Goal: Information Seeking & Learning: Learn about a topic

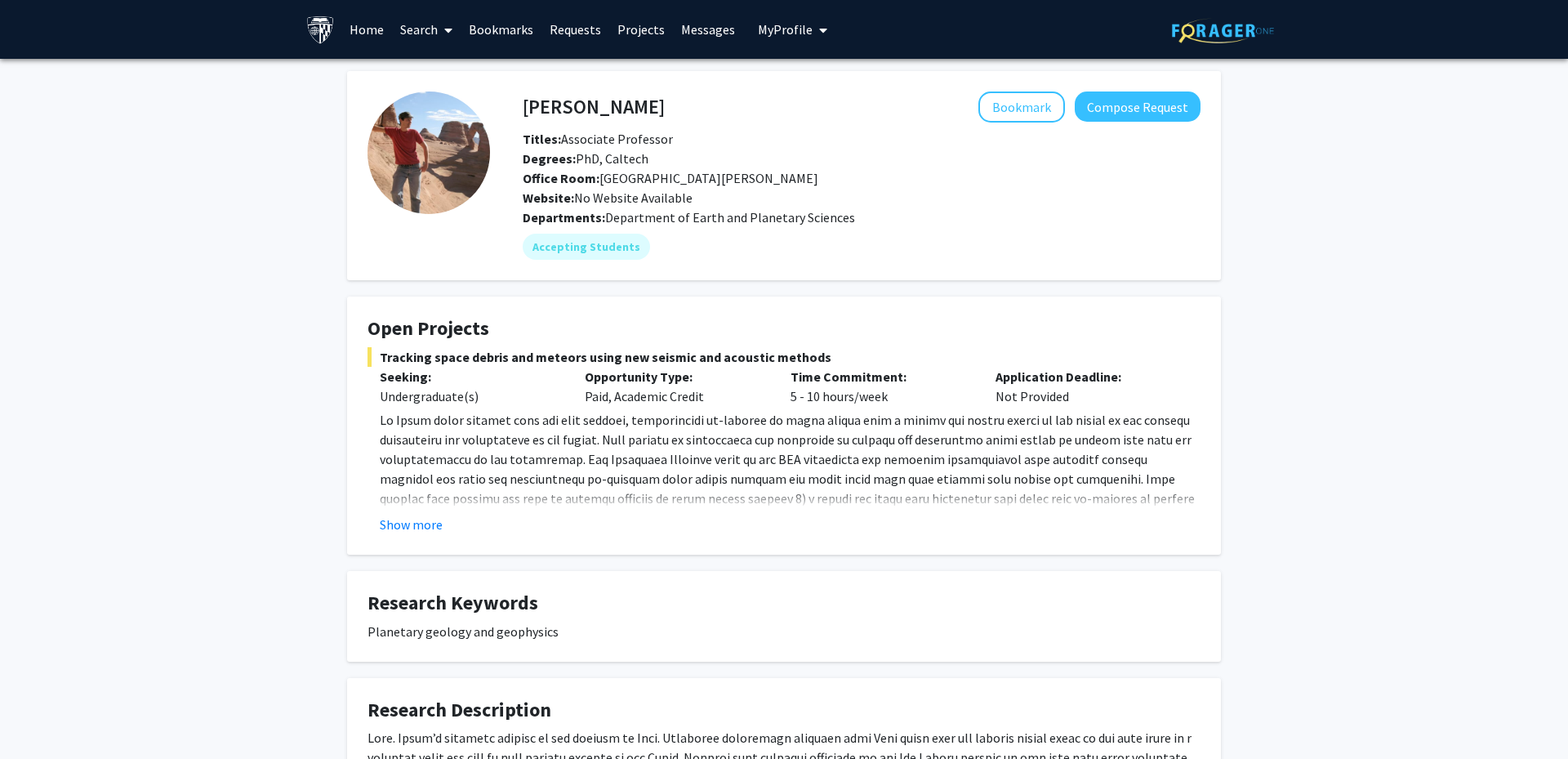
scroll to position [94, 0]
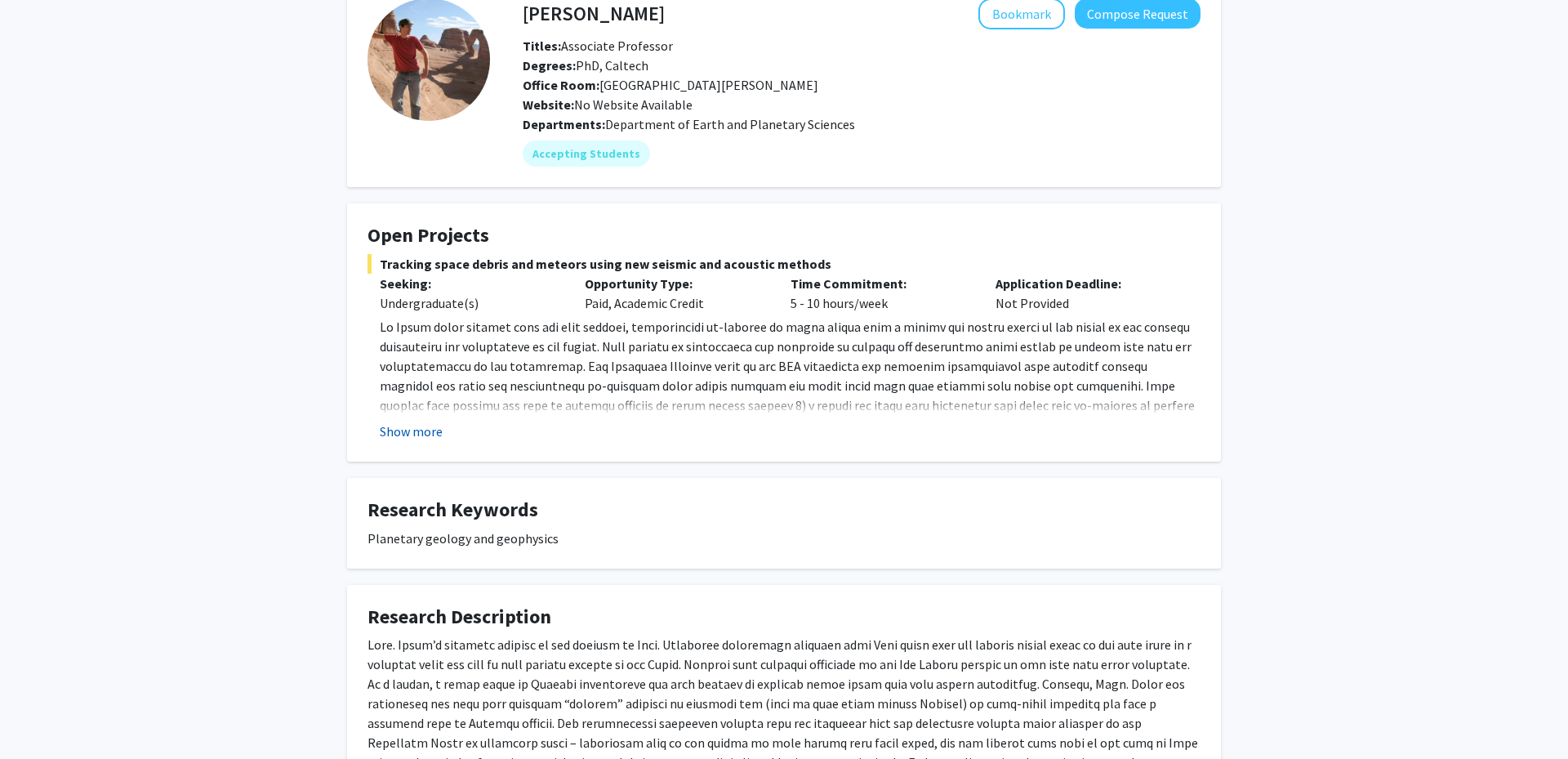
click at [396, 434] on button "Show more" at bounding box center [411, 432] width 63 height 20
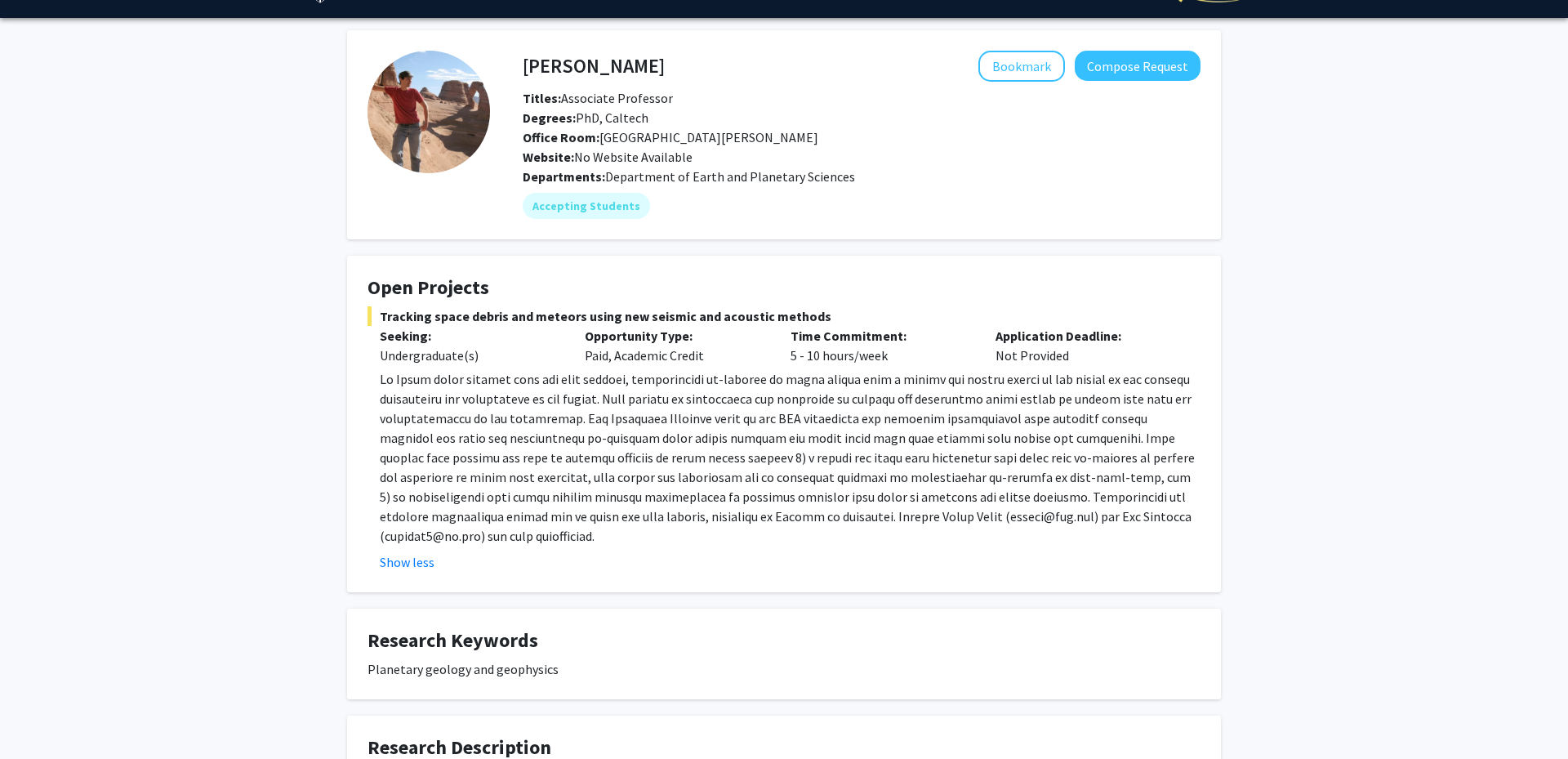
scroll to position [0, 0]
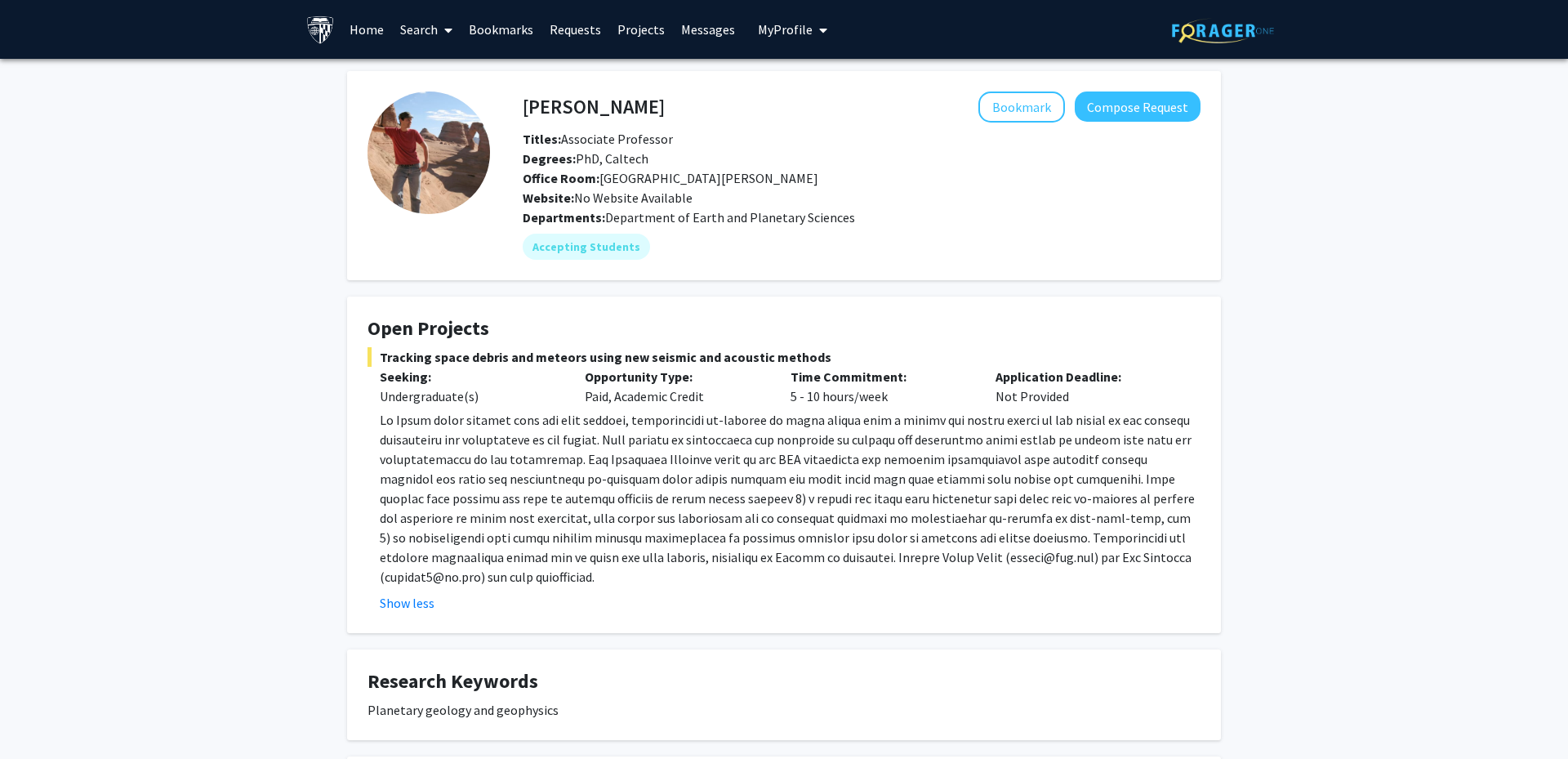
click at [447, 39] on span at bounding box center [445, 31] width 14 height 58
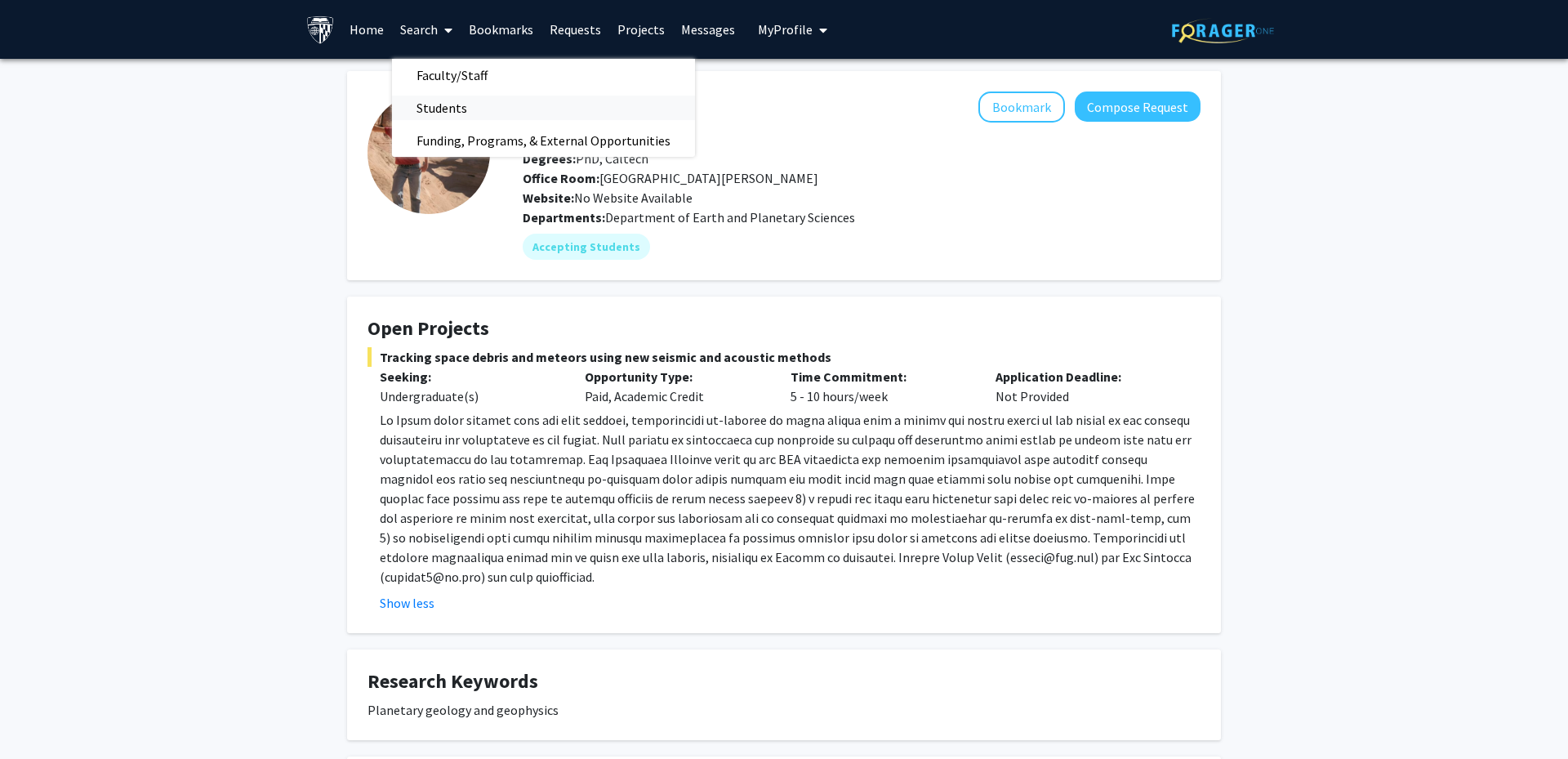
click at [448, 109] on span "Students" at bounding box center [441, 108] width 100 height 32
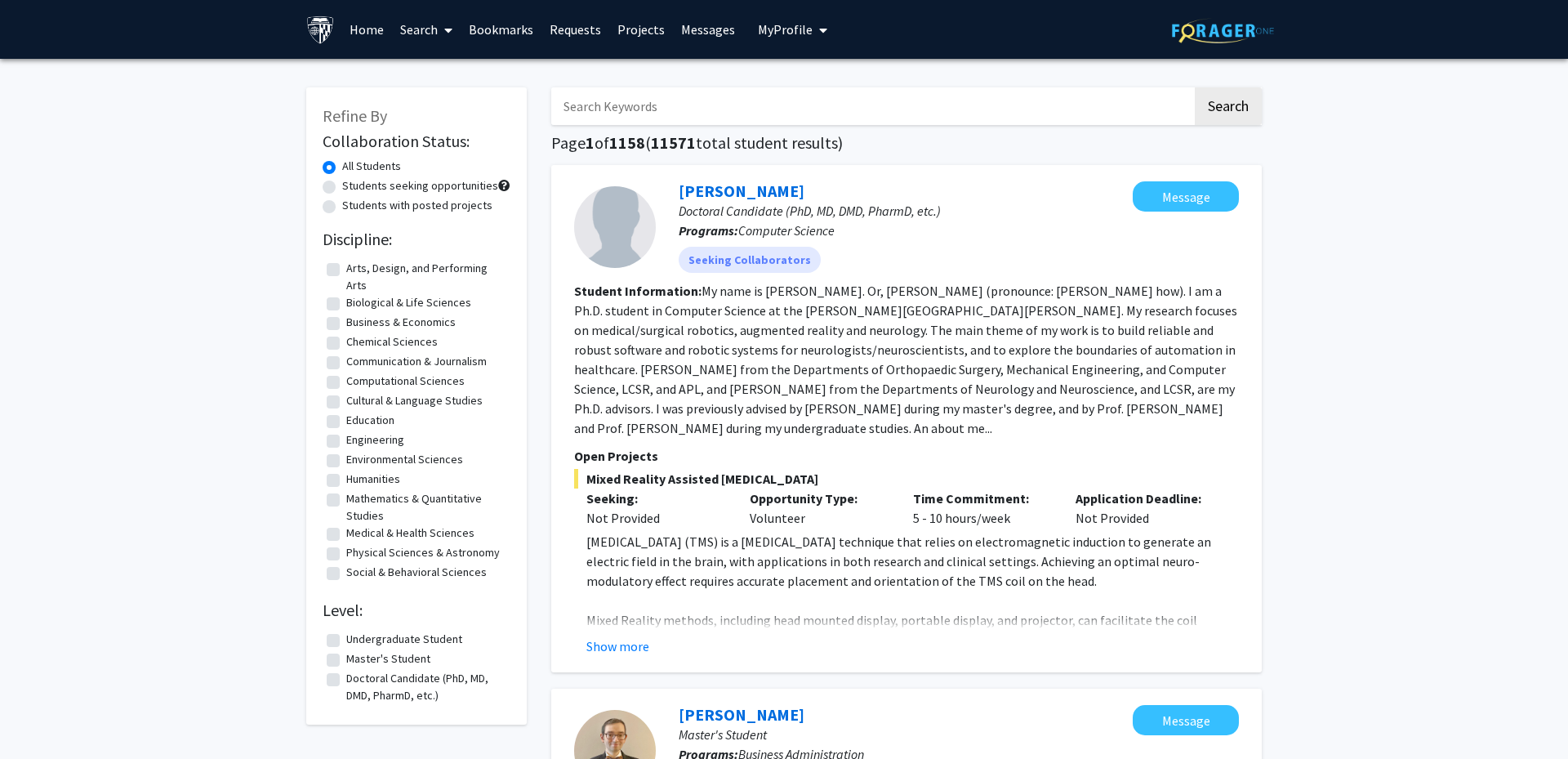
click at [399, 200] on label "Students with posted projects" at bounding box center [417, 205] width 150 height 17
click at [352, 200] on input "Students with posted projects" at bounding box center [348, 202] width 11 height 11
radio input "true"
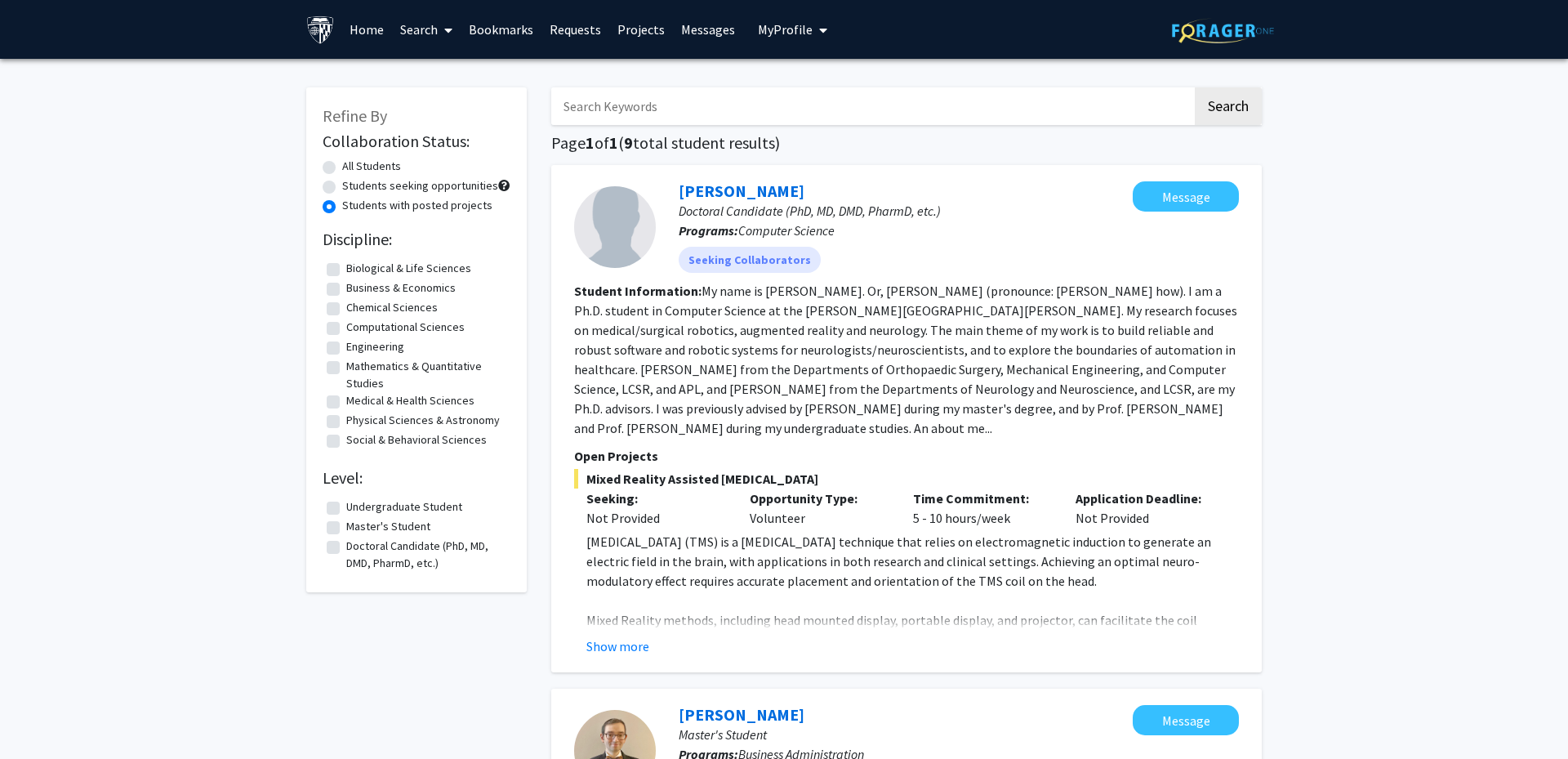
click at [346, 323] on label "Computational Sciences" at bounding box center [405, 326] width 119 height 17
click at [346, 323] on input "Computational Sciences" at bounding box center [352, 324] width 11 height 11
checkbox input "true"
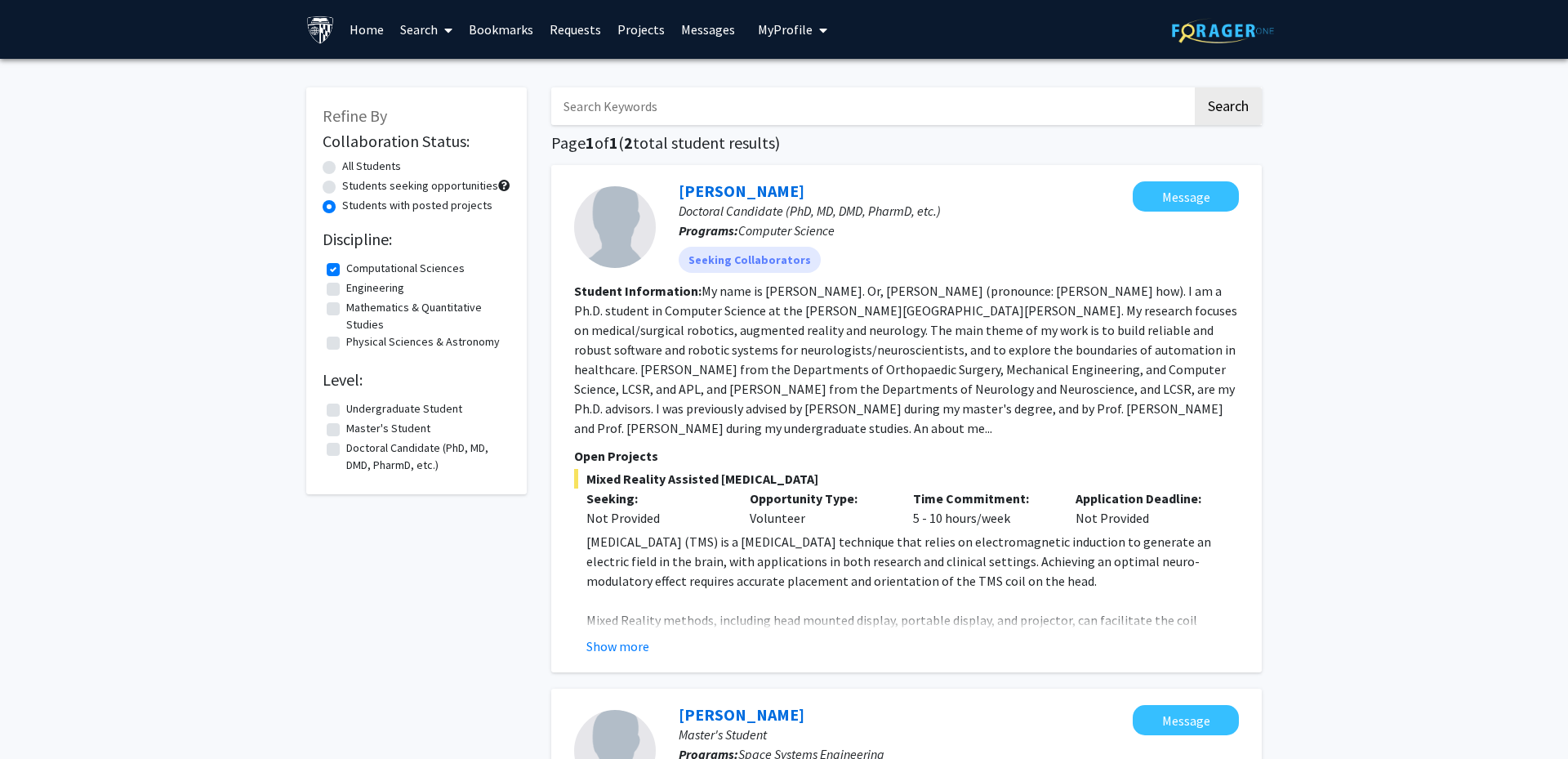
click at [346, 290] on label "Engineering" at bounding box center [375, 288] width 58 height 17
click at [346, 290] on input "Engineering" at bounding box center [352, 285] width 11 height 11
checkbox input "true"
click at [346, 290] on label "Engineering" at bounding box center [375, 288] width 58 height 17
click at [346, 290] on input "Engineering" at bounding box center [352, 285] width 11 height 11
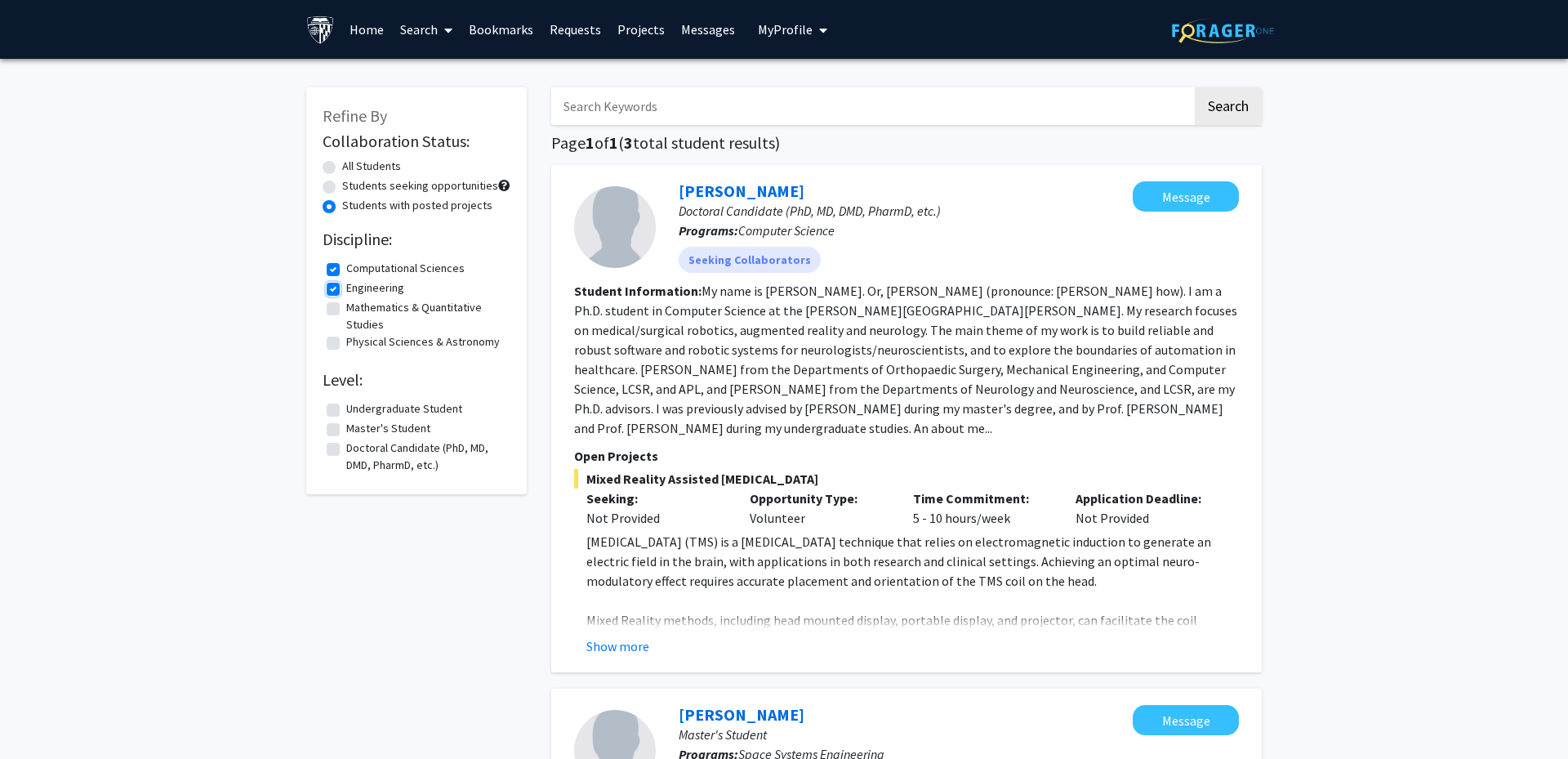
checkbox input "false"
click at [346, 264] on label "Computational Sciences" at bounding box center [405, 268] width 119 height 17
click at [346, 264] on input "Computational Sciences" at bounding box center [352, 265] width 11 height 11
checkbox input "false"
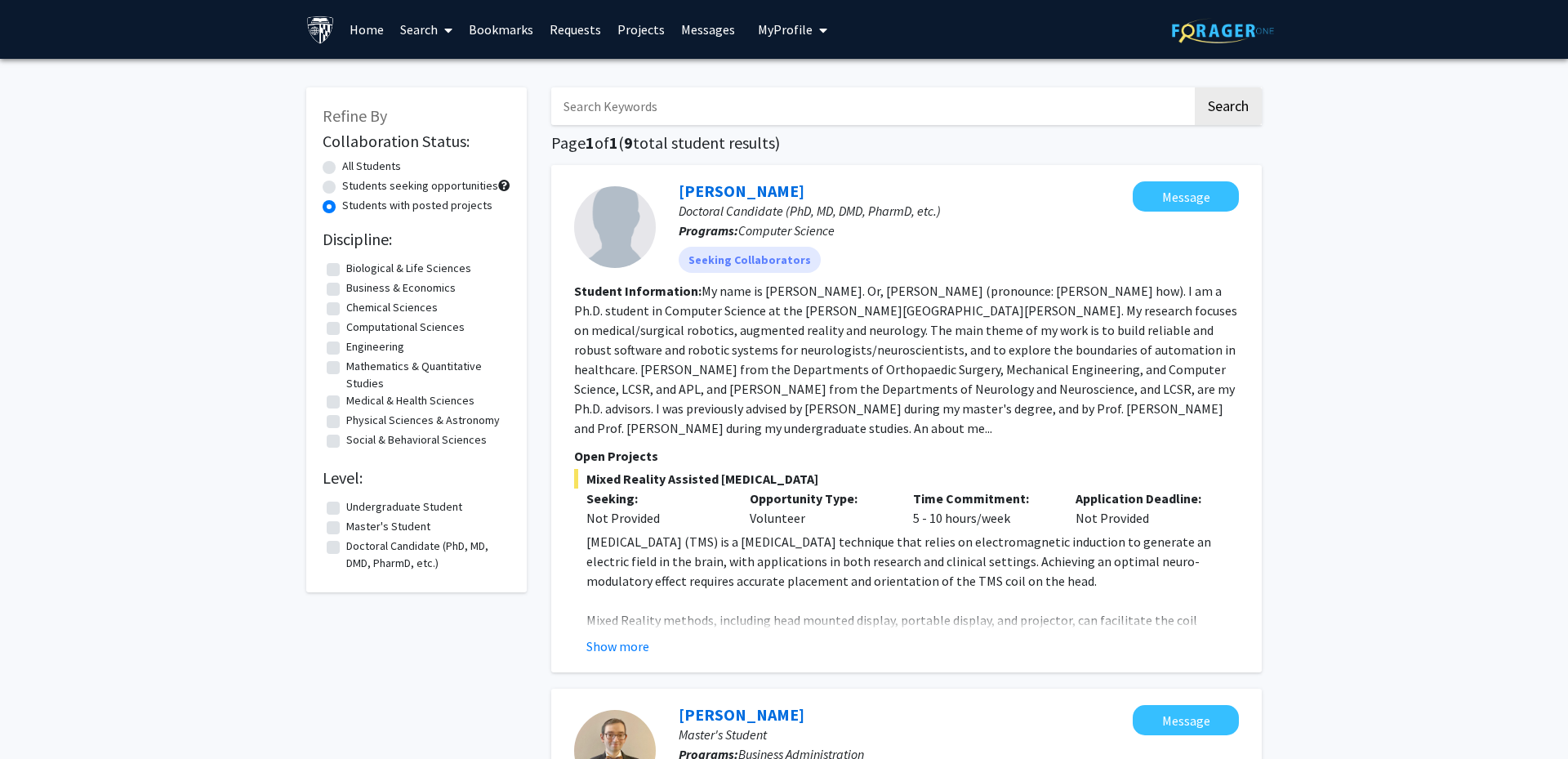
click at [346, 325] on label "Computational Sciences" at bounding box center [405, 326] width 119 height 17
click at [346, 325] on input "Computational Sciences" at bounding box center [352, 324] width 11 height 11
checkbox input "true"
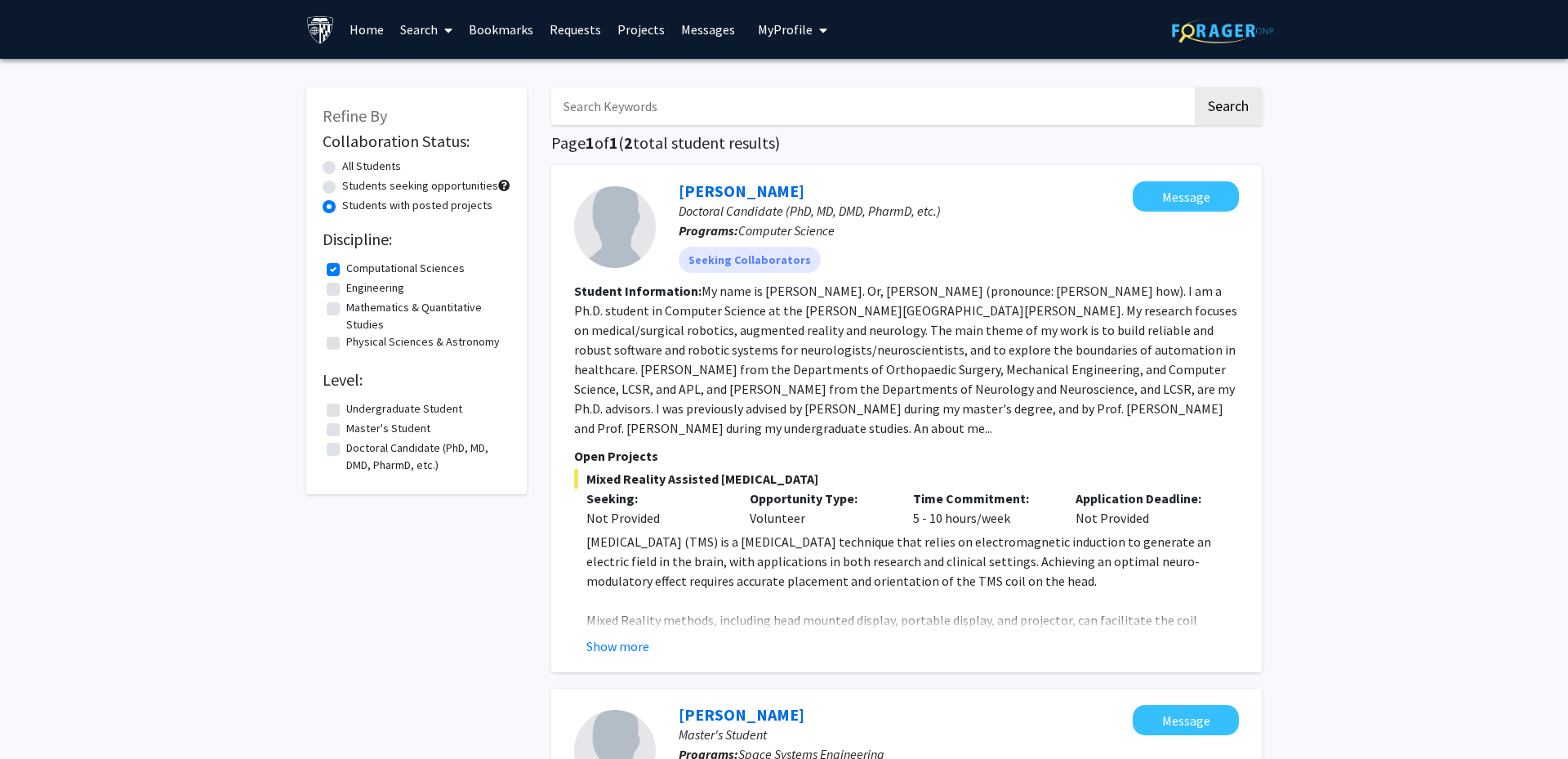
click at [333, 419] on fg-checkbox "Undergraduate Student Undergraduate Student" at bounding box center [416, 410] width 180 height 20
click at [330, 442] on fg-checkbox "Doctoral Candidate (PhD, MD, DMD, PharmD, etc.) Doctoral Candidate (PhD, MD, DM…" at bounding box center [416, 457] width 180 height 34
click at [346, 450] on label "Doctoral Candidate (PhD, MD, DMD, PharmD, etc.)" at bounding box center [426, 457] width 160 height 34
click at [346, 450] on input "Doctoral Candidate (PhD, MD, DMD, PharmD, etc.)" at bounding box center [352, 445] width 11 height 11
checkbox input "true"
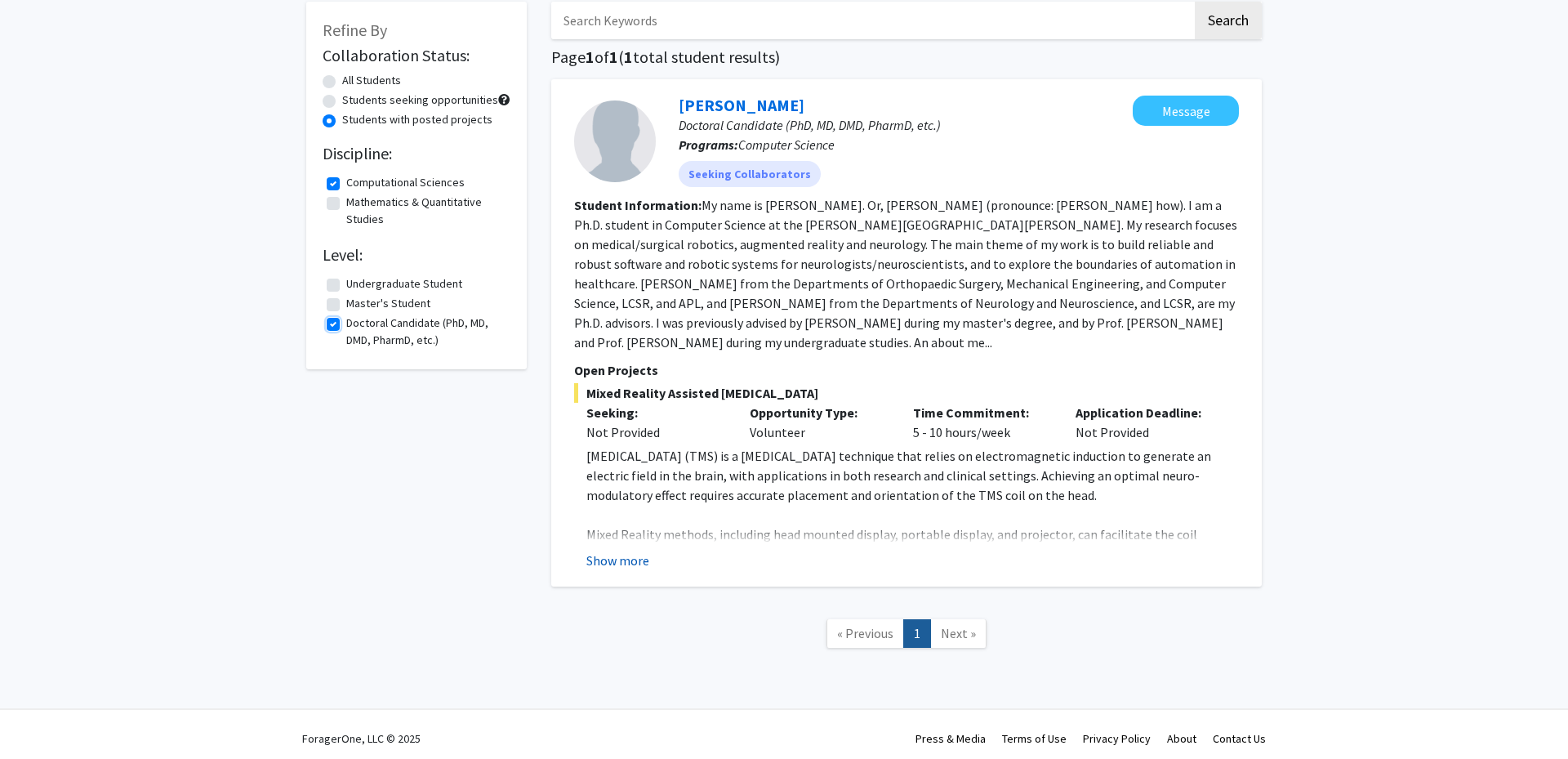
scroll to position [94, 0]
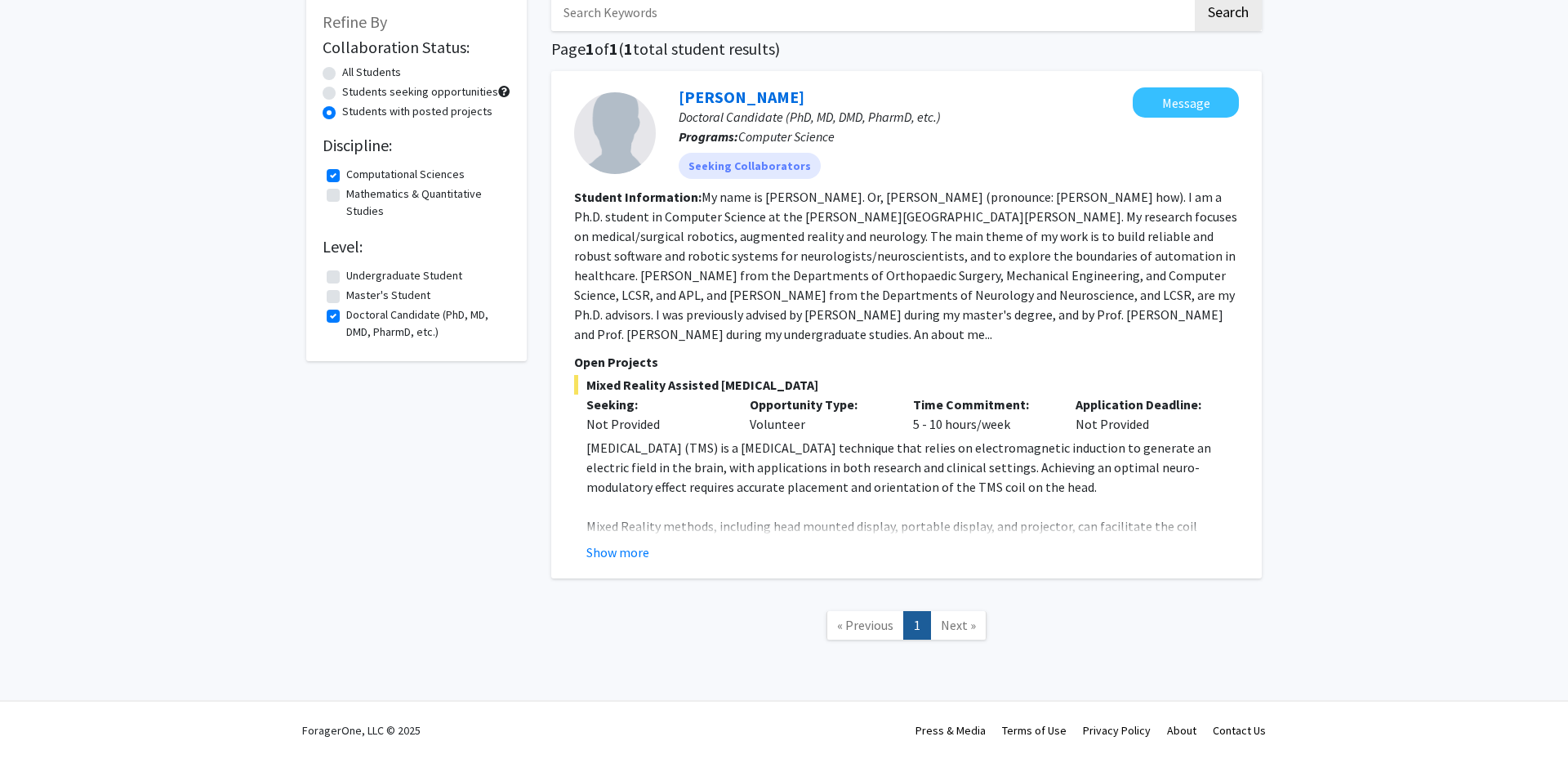
click at [346, 180] on label "Computational Sciences" at bounding box center [405, 174] width 119 height 17
click at [346, 176] on input "Computational Sciences" at bounding box center [352, 171] width 11 height 11
checkbox input "false"
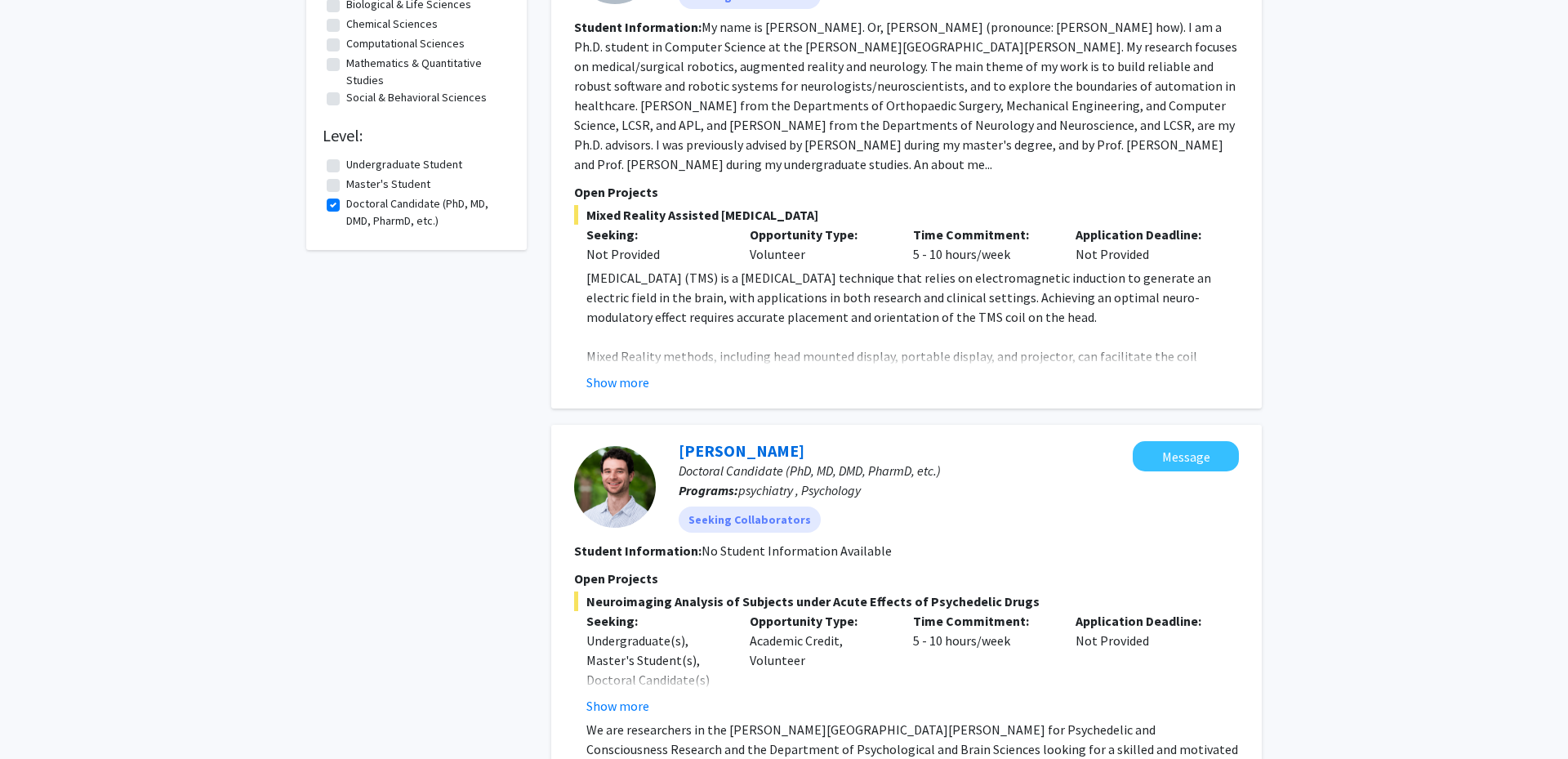
scroll to position [94, 0]
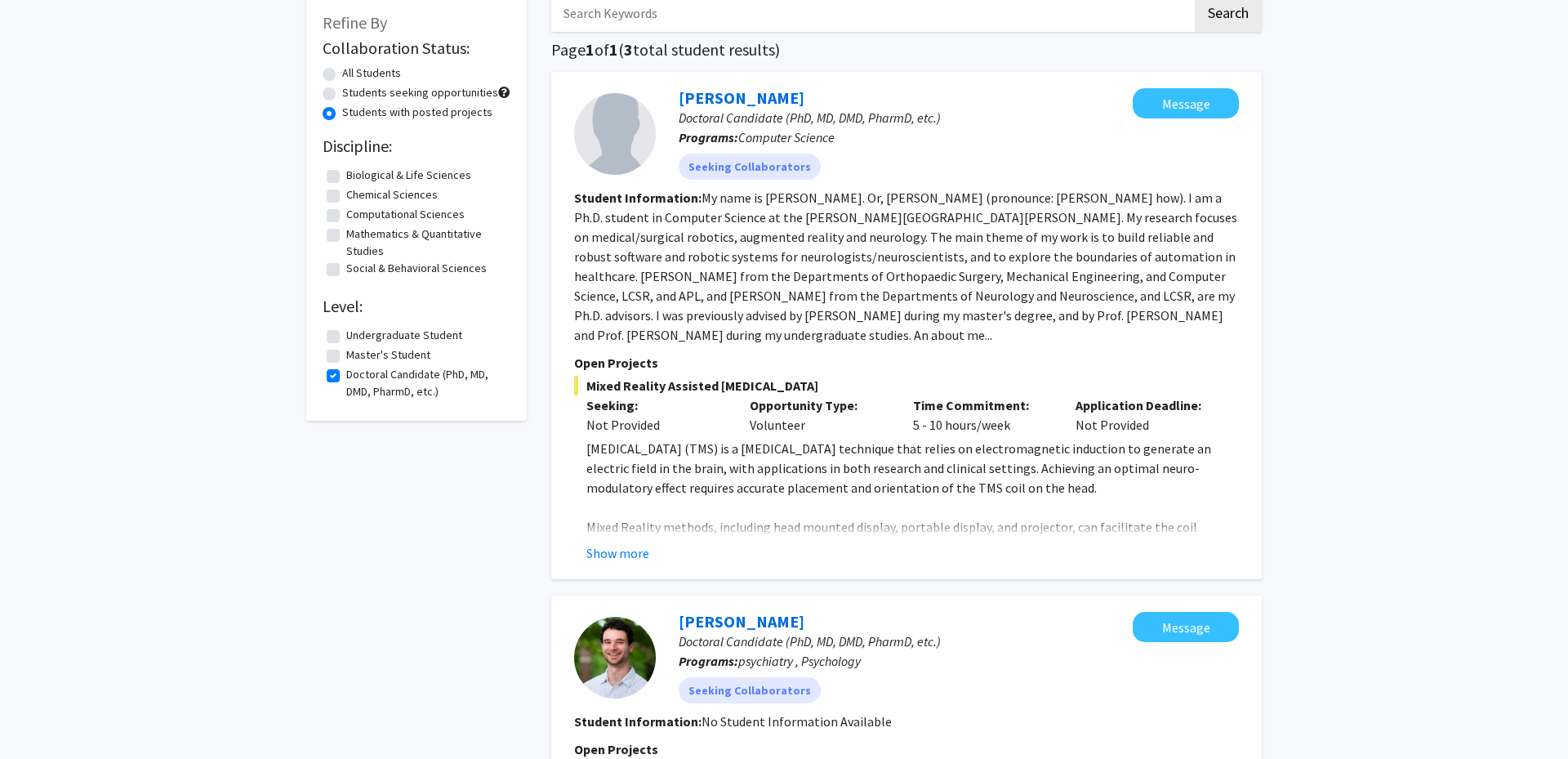
click at [346, 374] on label "Doctoral Candidate (PhD, MD, DMD, PharmD, etc.)" at bounding box center [426, 383] width 160 height 34
click at [346, 374] on input "Doctoral Candidate (PhD, MD, DMD, PharmD, etc.)" at bounding box center [352, 371] width 11 height 11
checkbox input "false"
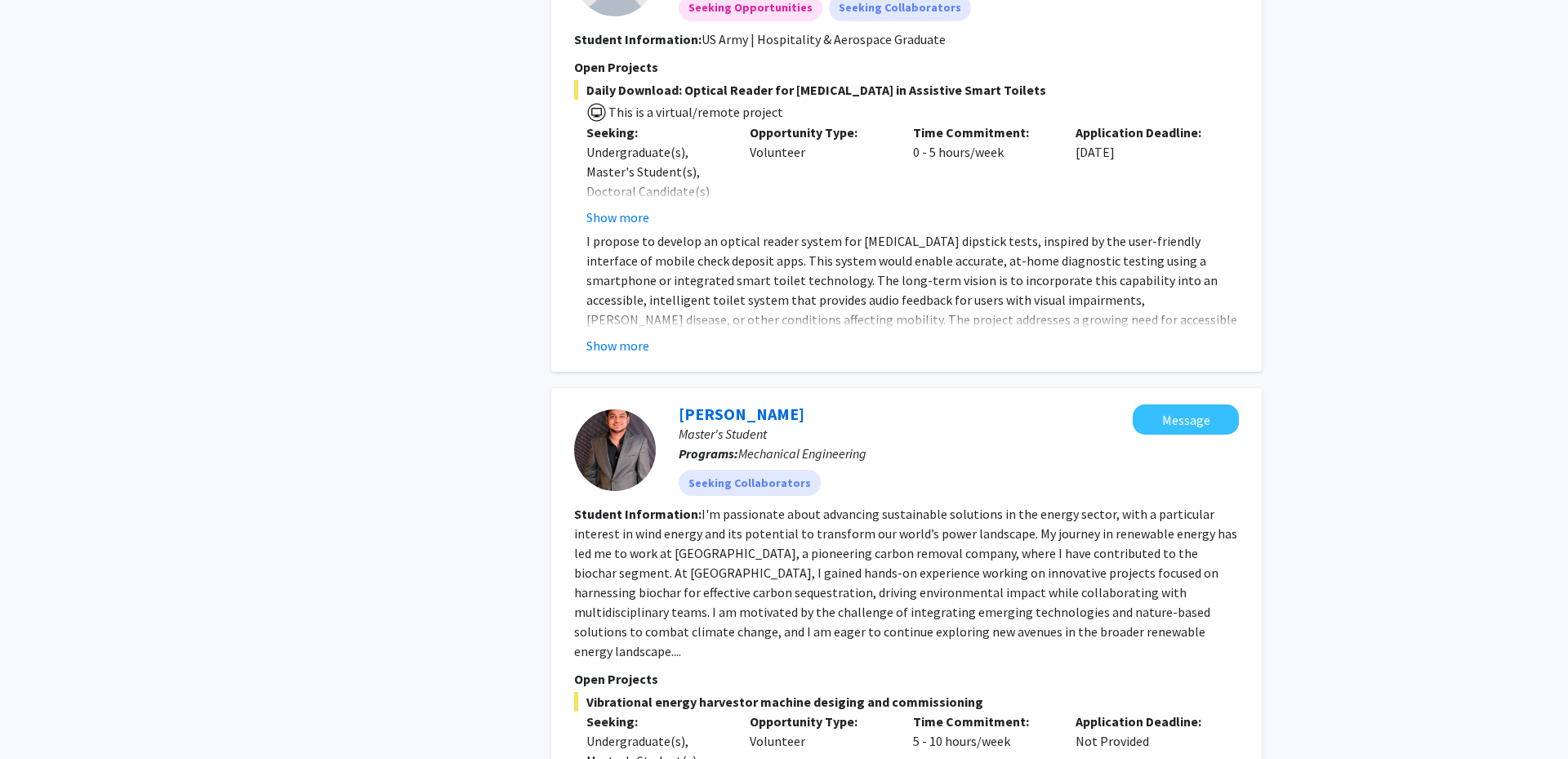
scroll to position [2141, 0]
